Goal: Task Accomplishment & Management: Use online tool/utility

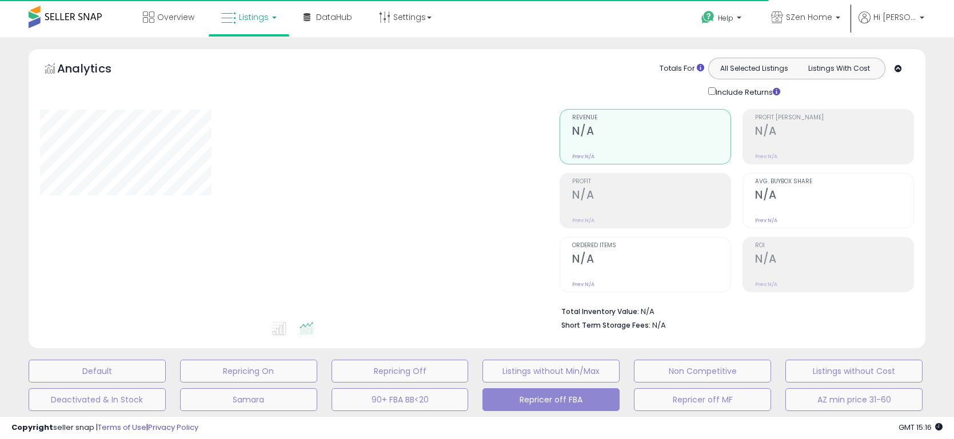
select select "**"
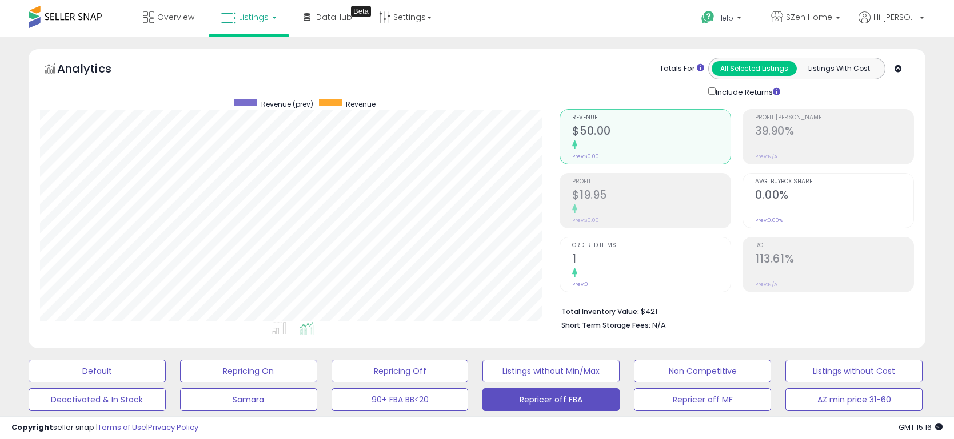
scroll to position [354, 0]
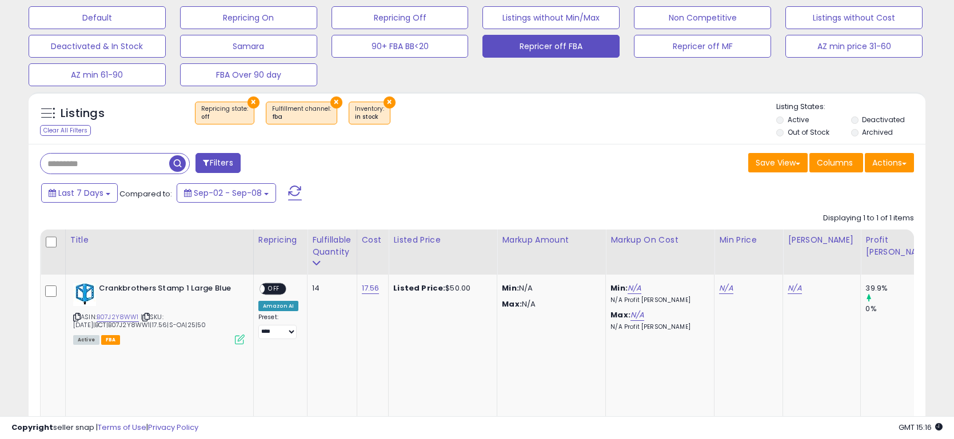
click at [117, 157] on input "text" at bounding box center [105, 164] width 129 height 20
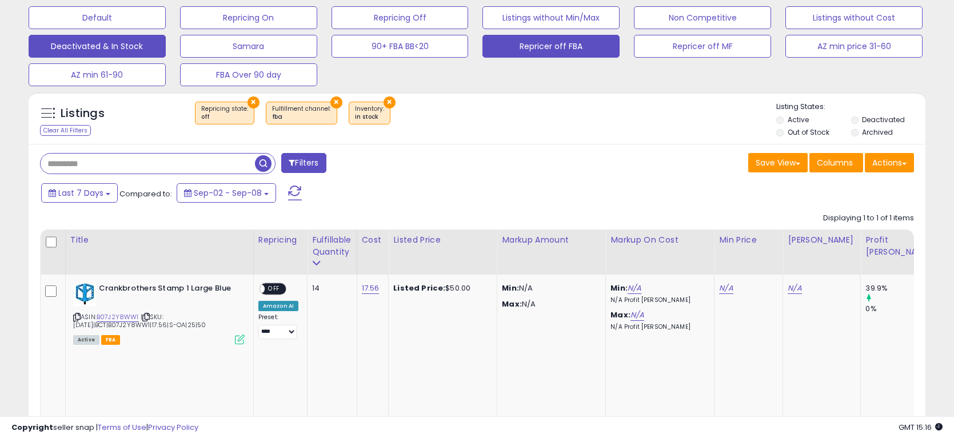
click at [57, 132] on div "Clear All Filters" at bounding box center [65, 130] width 51 height 11
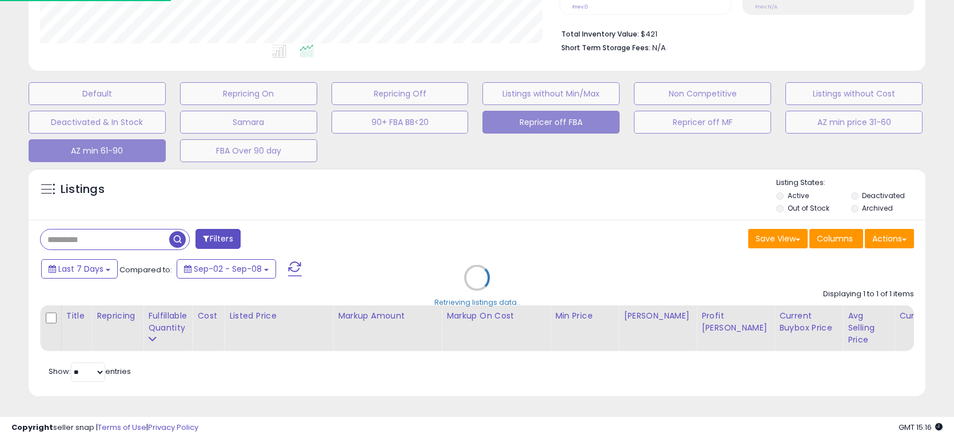
scroll to position [277, 0]
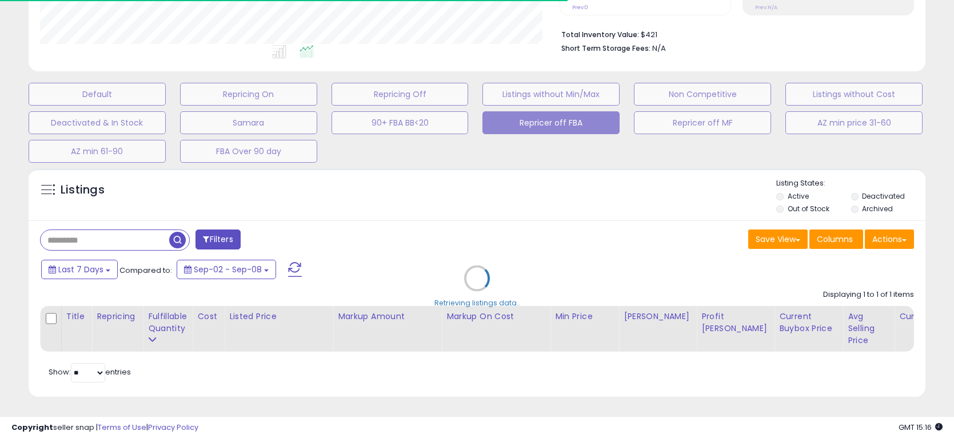
click at [117, 241] on div "Retrieving listings data.." at bounding box center [477, 287] width 914 height 249
click at [792, 205] on div "Retrieving listings data.." at bounding box center [477, 287] width 914 height 249
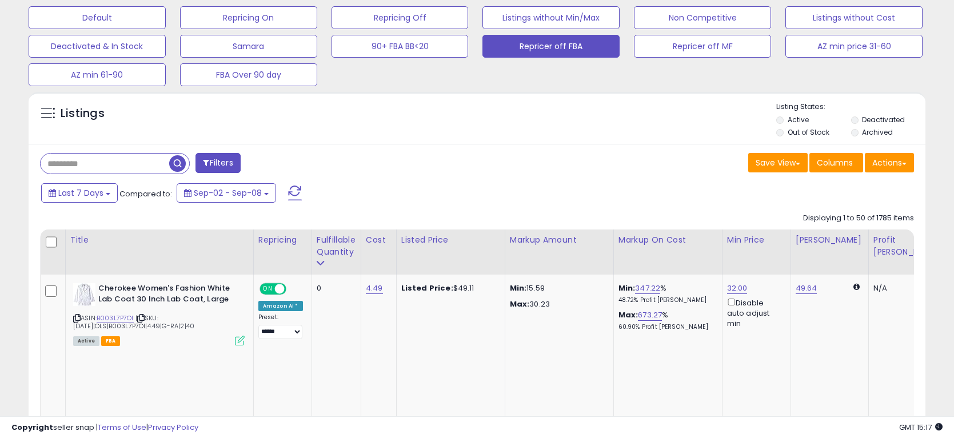
scroll to position [234, 519]
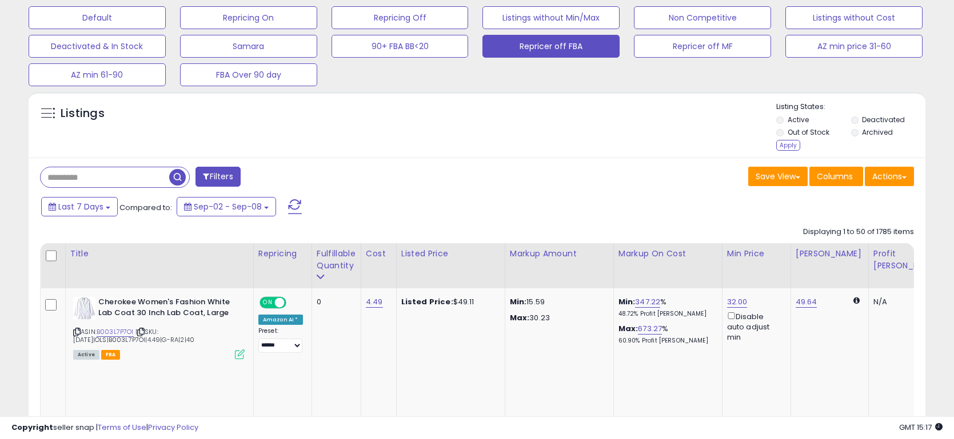
click at [785, 131] on li "Out of Stock" at bounding box center [812, 133] width 73 height 13
drag, startPoint x: 779, startPoint y: 128, endPoint x: 781, endPoint y: 138, distance: 10.5
click at [779, 128] on li "Out of Stock" at bounding box center [812, 133] width 73 height 13
drag, startPoint x: 788, startPoint y: 146, endPoint x: 765, endPoint y: 146, distance: 22.9
click at [789, 147] on div "Apply" at bounding box center [788, 145] width 24 height 11
